Goal: Task Accomplishment & Management: Complete application form

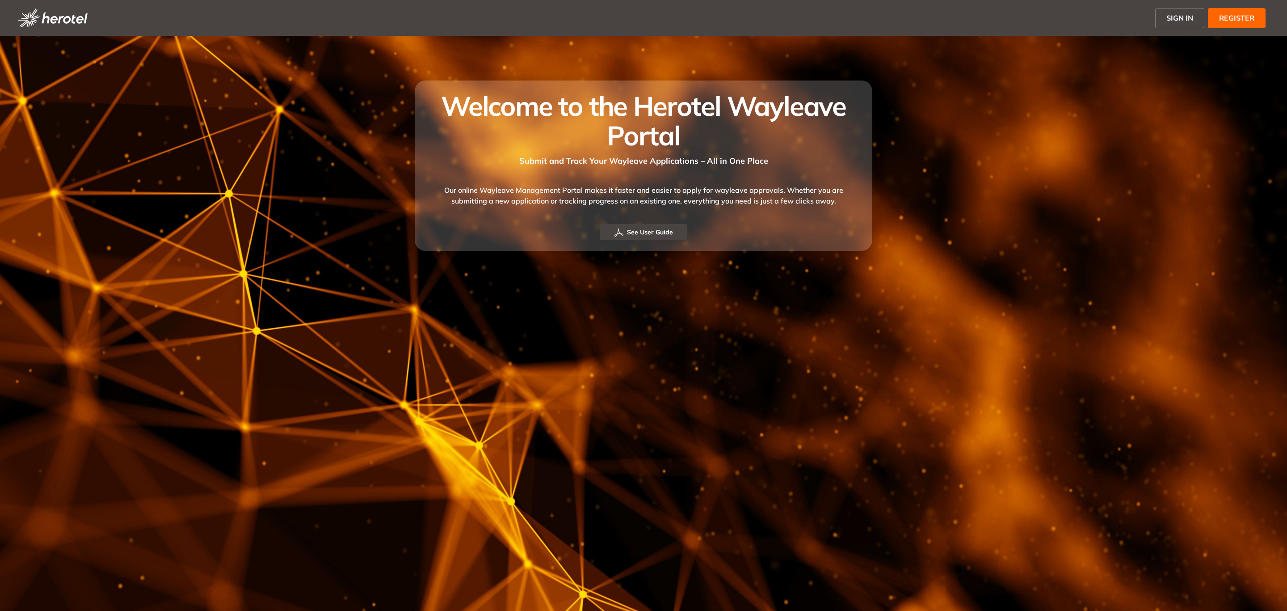
click at [1180, 19] on span "SIGN IN" at bounding box center [1180, 18] width 27 height 11
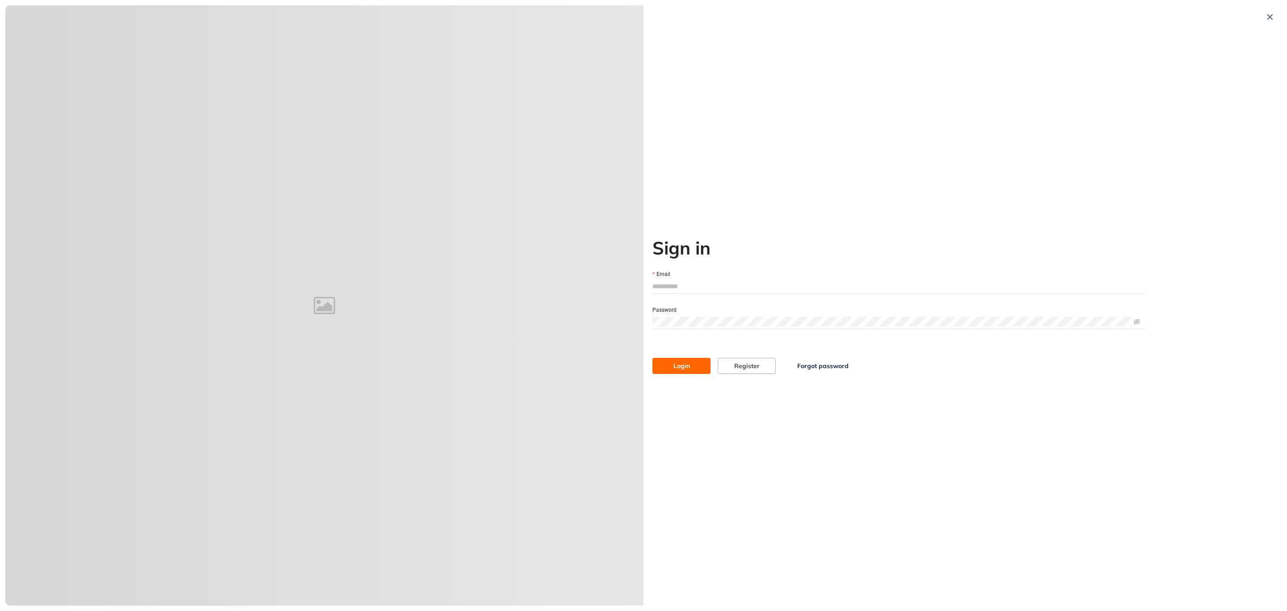
type input "**********"
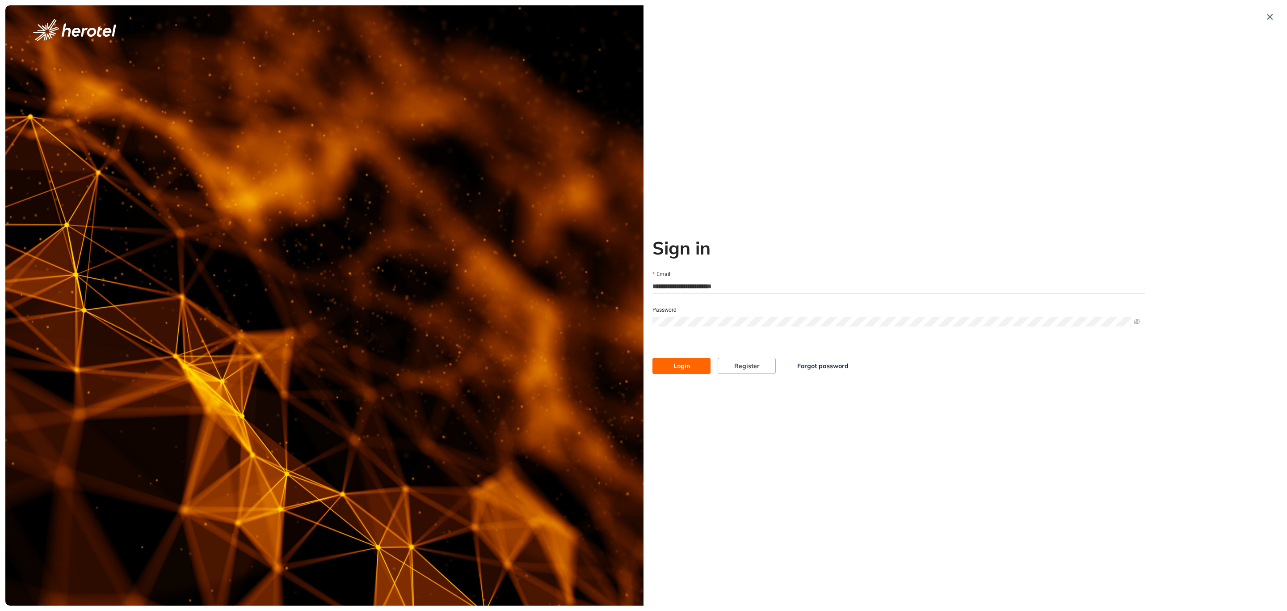
click at [679, 362] on span "Login" at bounding box center [682, 366] width 17 height 10
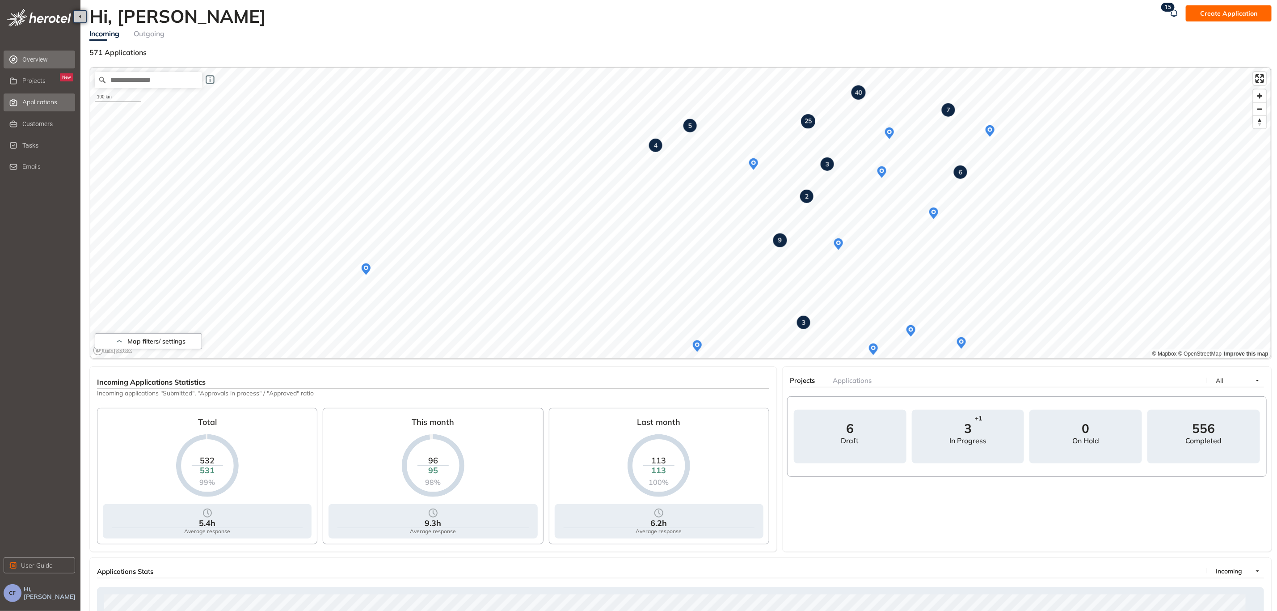
click at [26, 109] on div "Applications" at bounding box center [47, 102] width 51 height 15
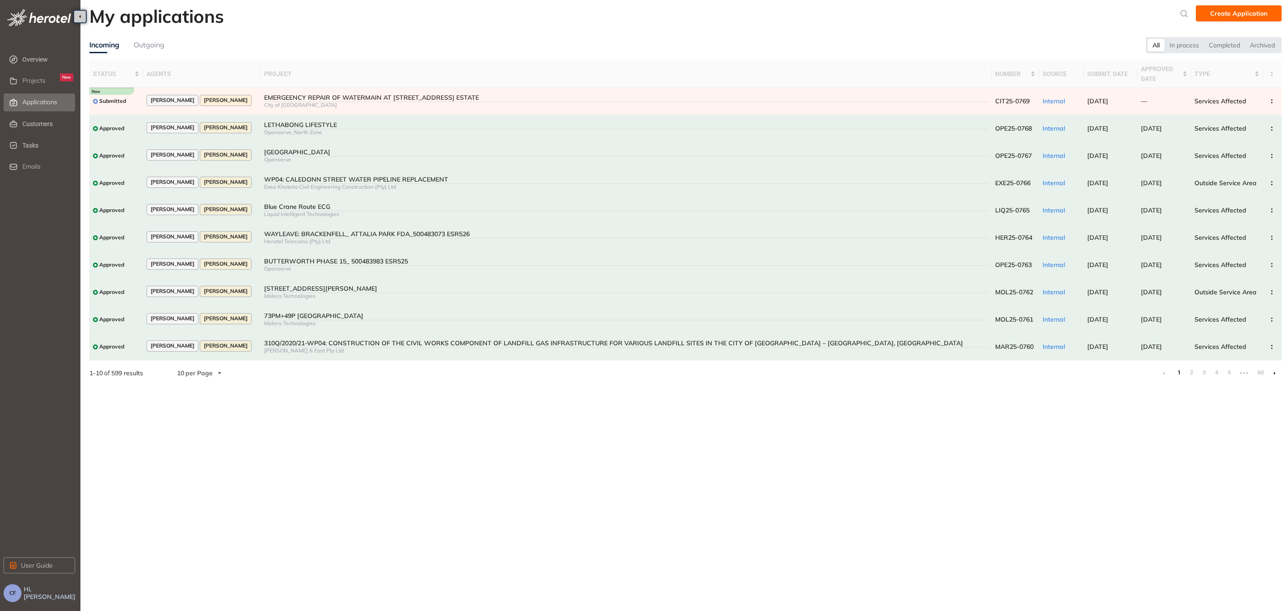
click at [154, 41] on div "Outgoing" at bounding box center [149, 44] width 31 height 11
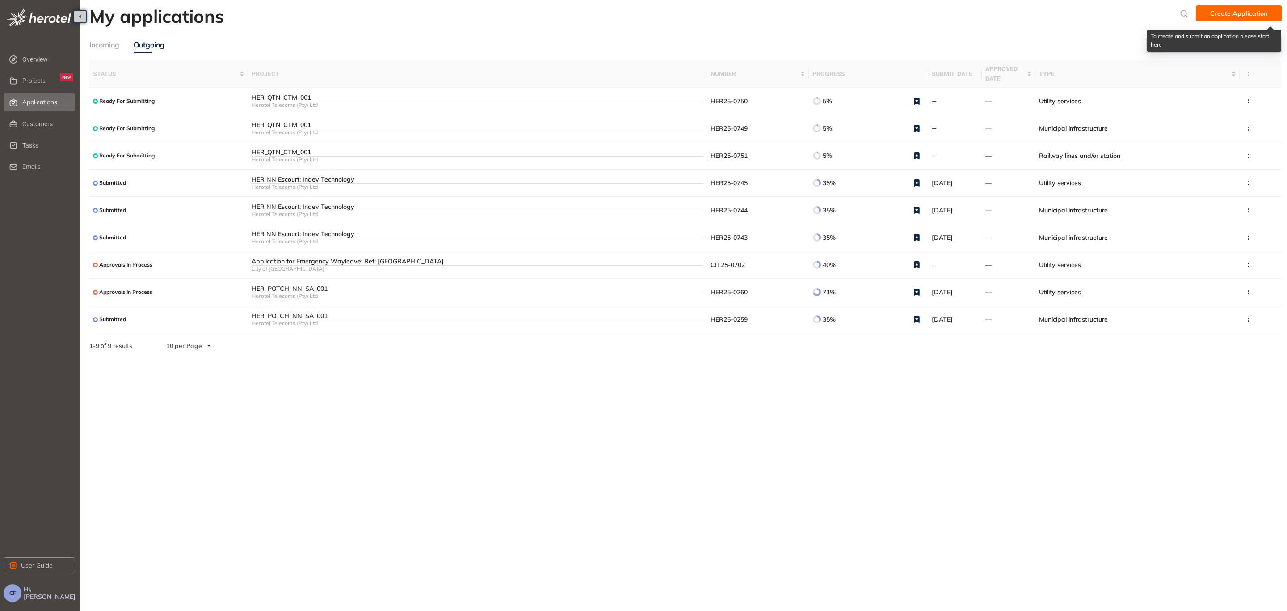
click at [1245, 12] on span "Create Application" at bounding box center [1239, 13] width 57 height 10
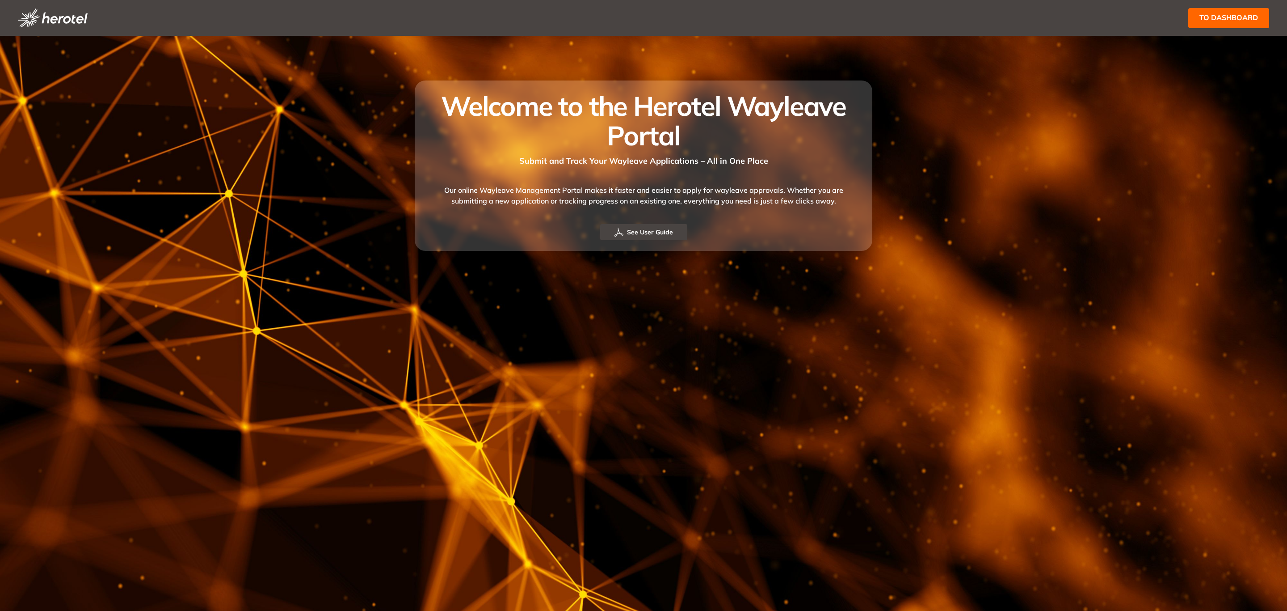
click at [1207, 13] on span "to dashboard" at bounding box center [1229, 17] width 59 height 11
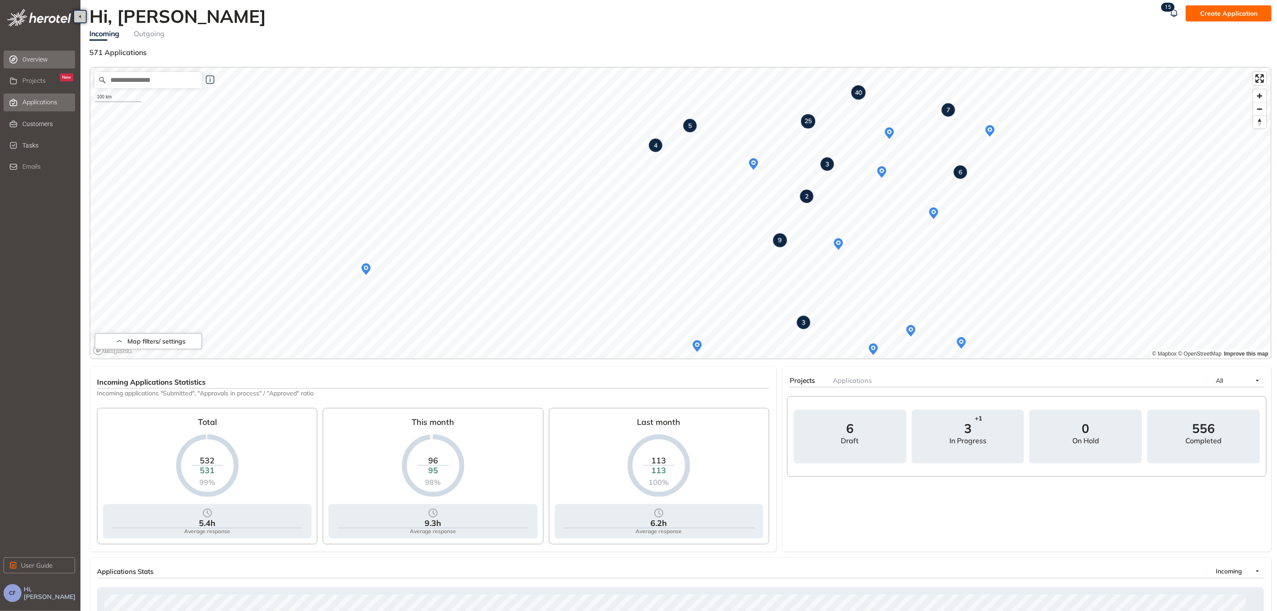
click at [43, 106] on div "Applications" at bounding box center [47, 102] width 51 height 15
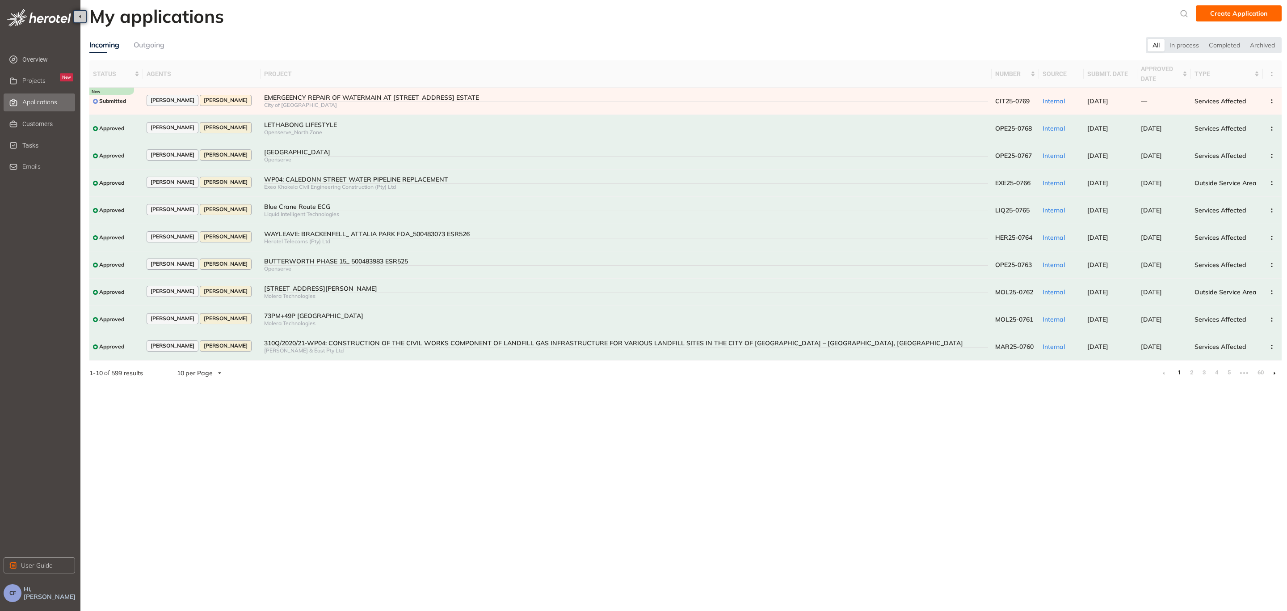
click at [153, 49] on div "Outgoing" at bounding box center [149, 44] width 31 height 11
